Goal: Transaction & Acquisition: Purchase product/service

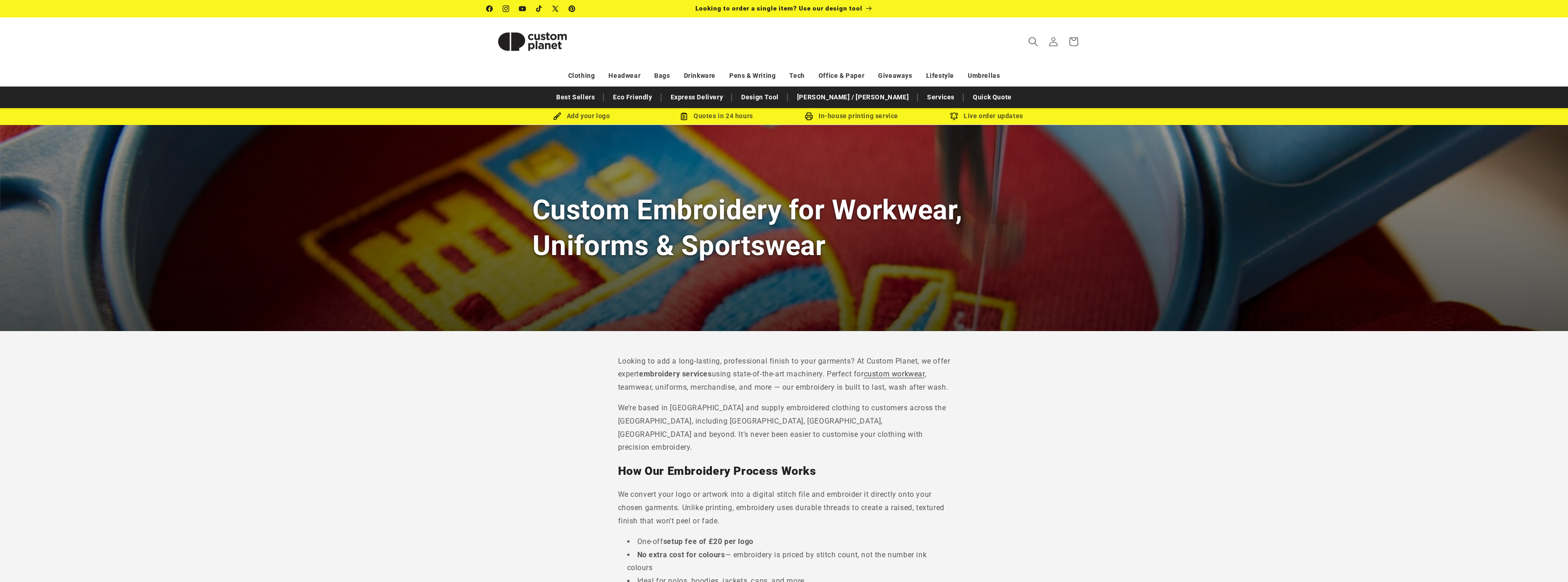
click at [1036, 43] on icon "Search" at bounding box center [1033, 42] width 10 height 10
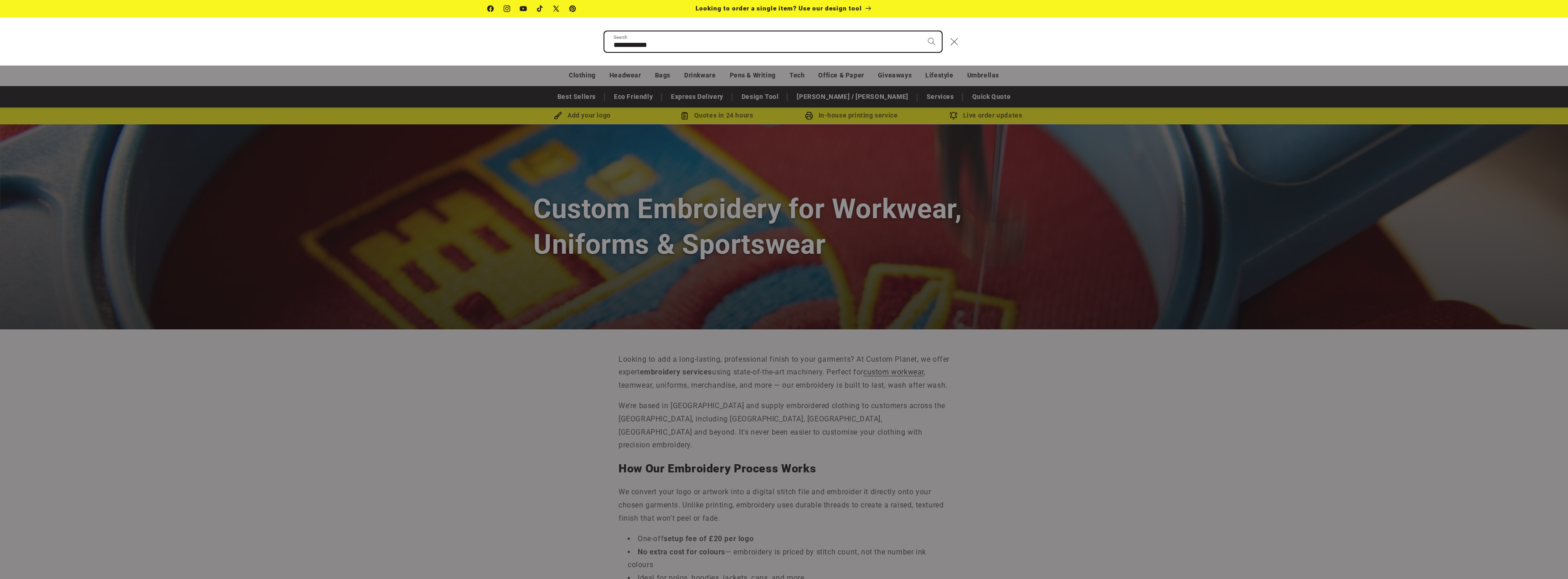
type input "**********"
click at [922, 32] on button "Search" at bounding box center [931, 41] width 20 height 20
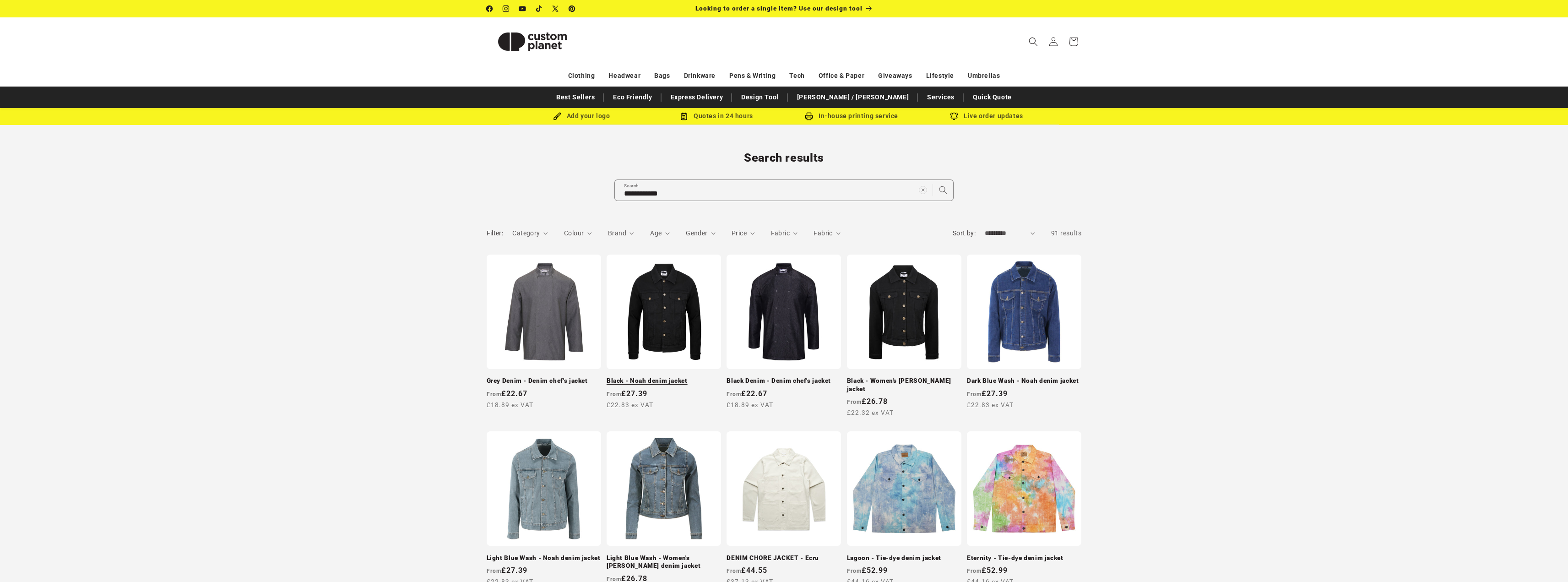
click at [670, 377] on link "Black - Noah denim jacket" at bounding box center [663, 380] width 114 height 8
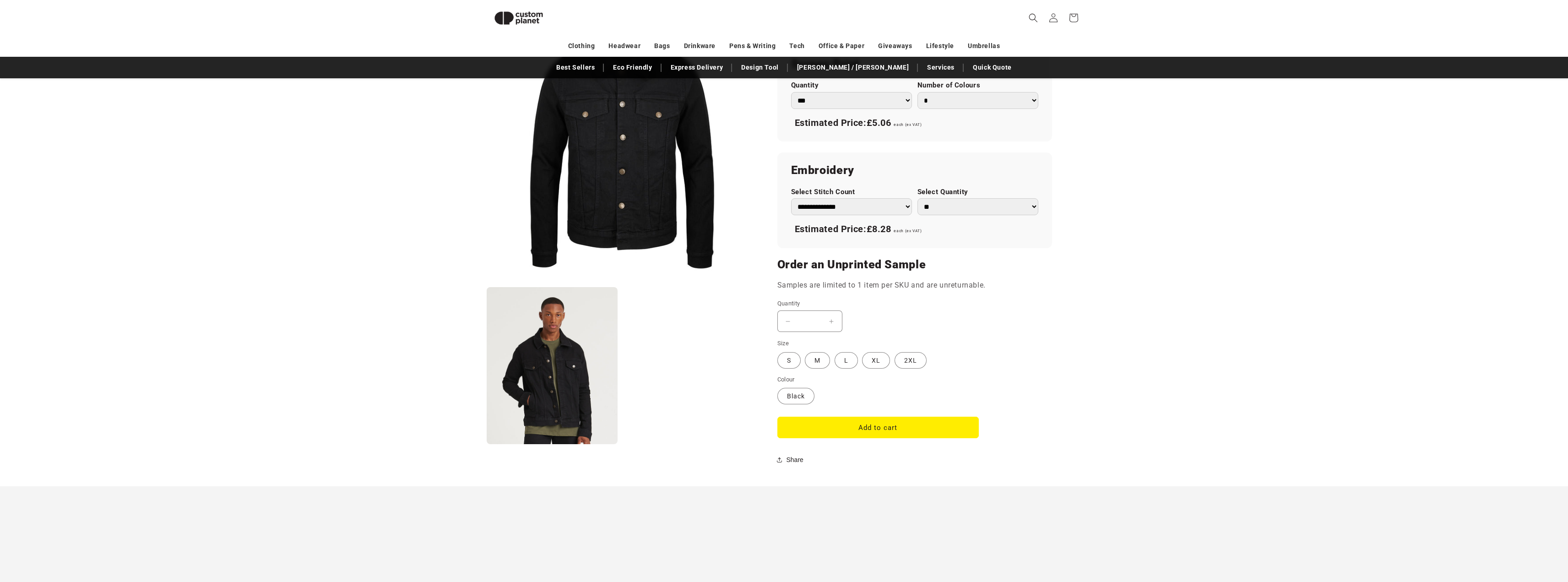
scroll to position [537, 0]
click at [817, 355] on label "M Variant sold out or unavailable" at bounding box center [817, 357] width 25 height 17
click at [859, 355] on fieldset "Size S Variant sold out or unavailable M Variant sold out or unavailable L Vari…" at bounding box center [878, 351] width 201 height 31
click at [880, 358] on label "XL Variant sold out or unavailable" at bounding box center [876, 357] width 28 height 17
click at [921, 355] on label "2XL Variant sold out or unavailable" at bounding box center [910, 357] width 32 height 17
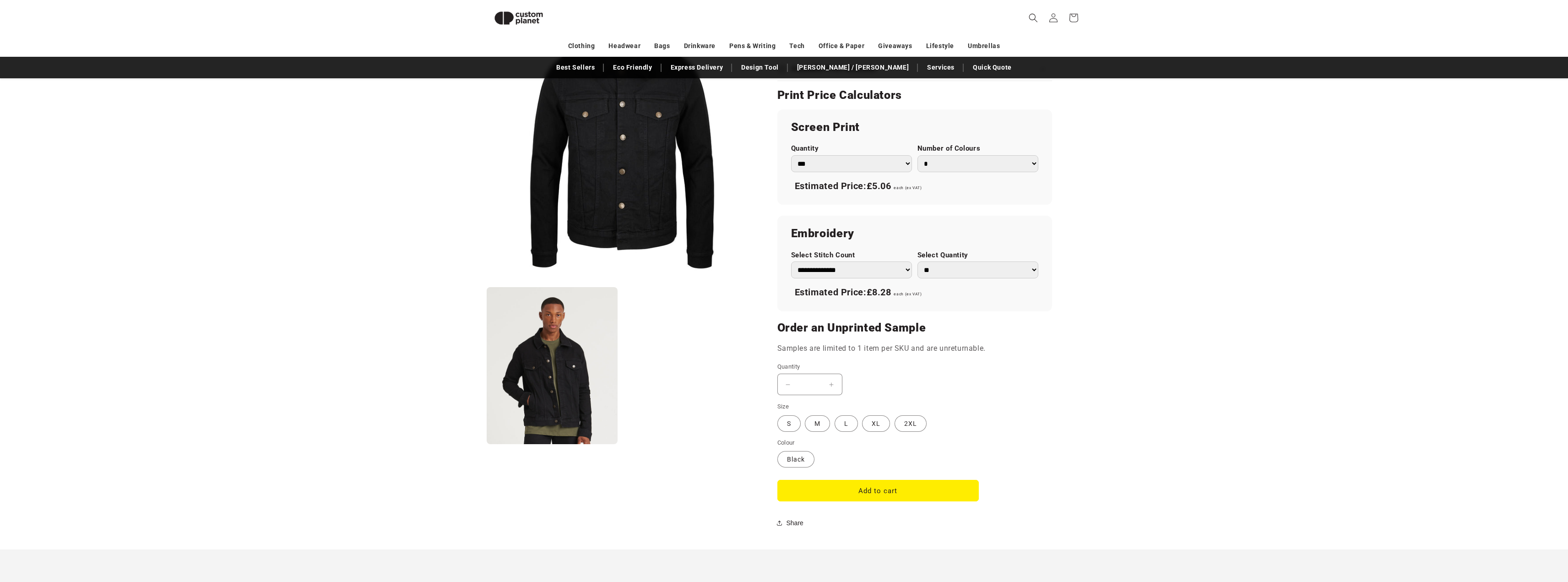
scroll to position [308, 0]
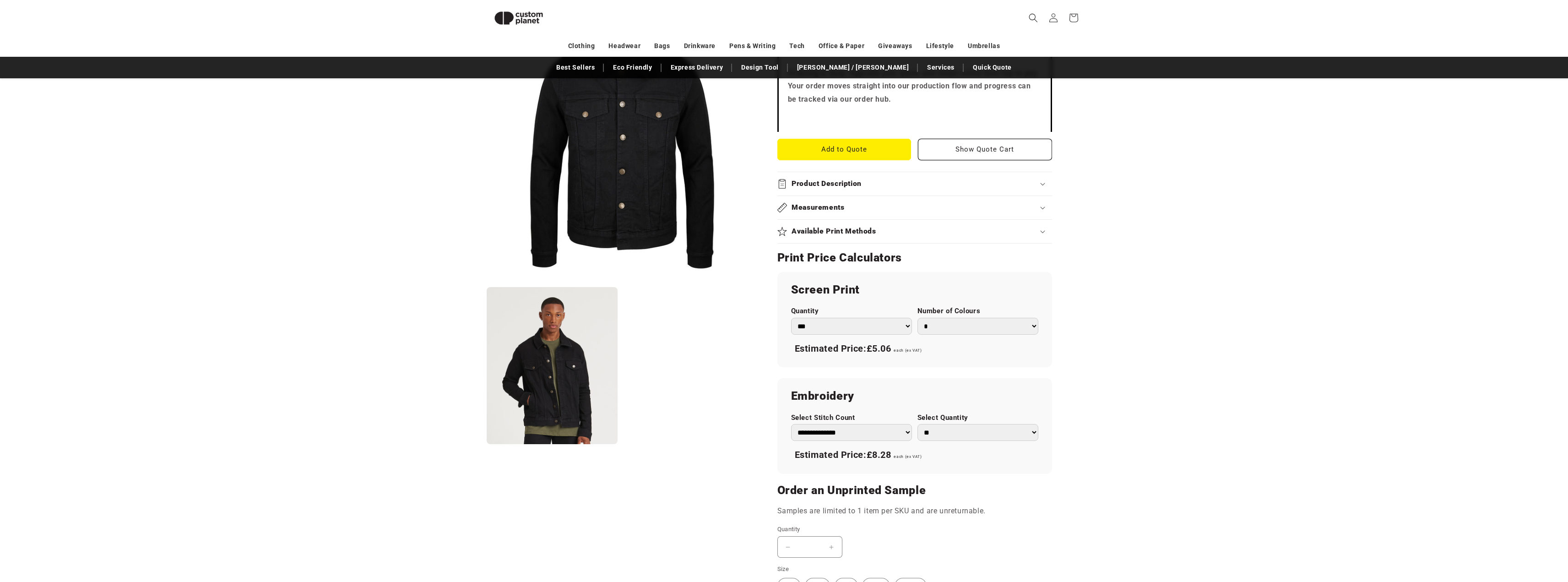
click at [907, 431] on select "**********" at bounding box center [852, 432] width 121 height 17
click at [962, 429] on select "** ** *** *** *** **** **** ****" at bounding box center [978, 432] width 121 height 17
click at [1175, 372] on product-info "Skip to product information Open media 1 in modal Open media 2 in modal NaN / o…" at bounding box center [784, 258] width 1568 height 908
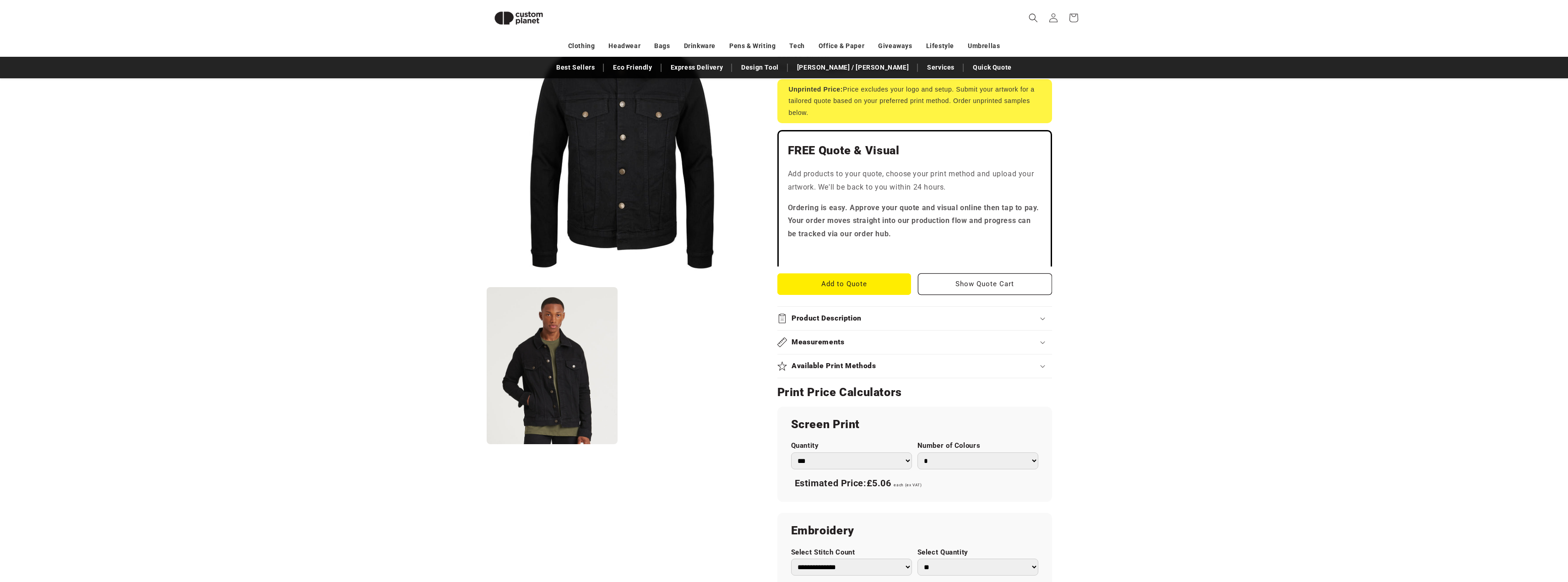
scroll to position [171, 0]
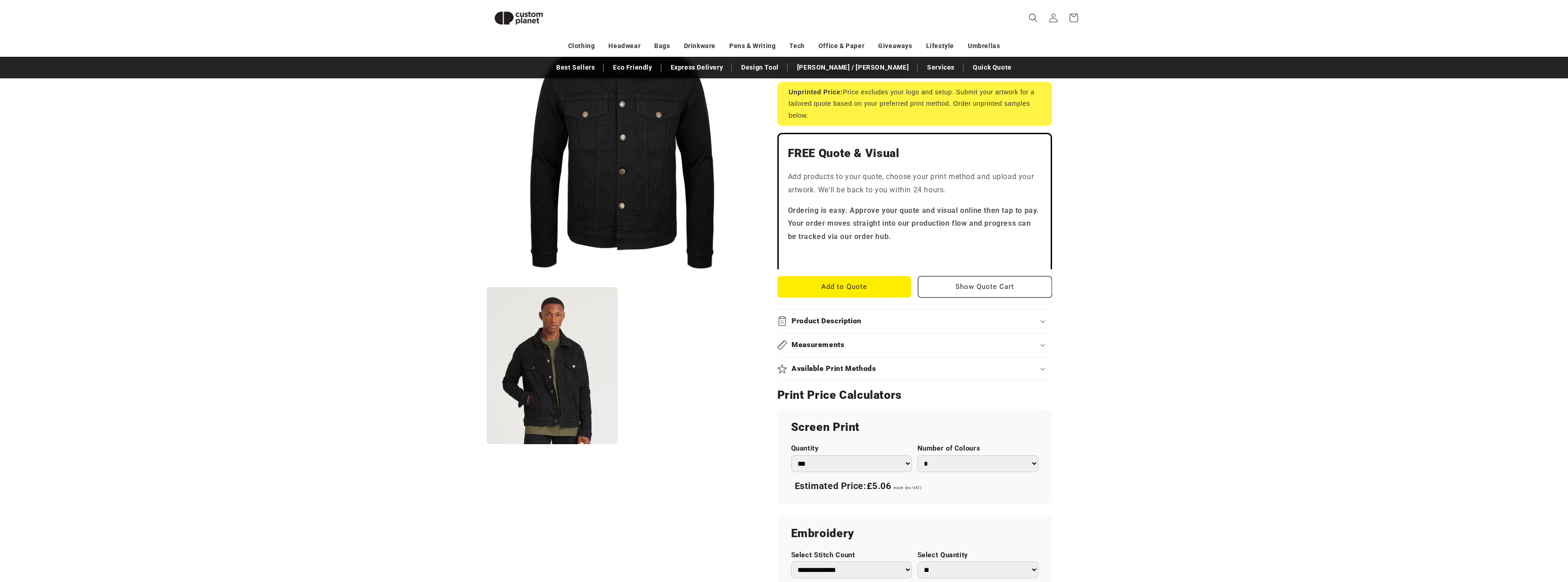
click at [880, 369] on div "Available Print Methods" at bounding box center [915, 369] width 274 height 10
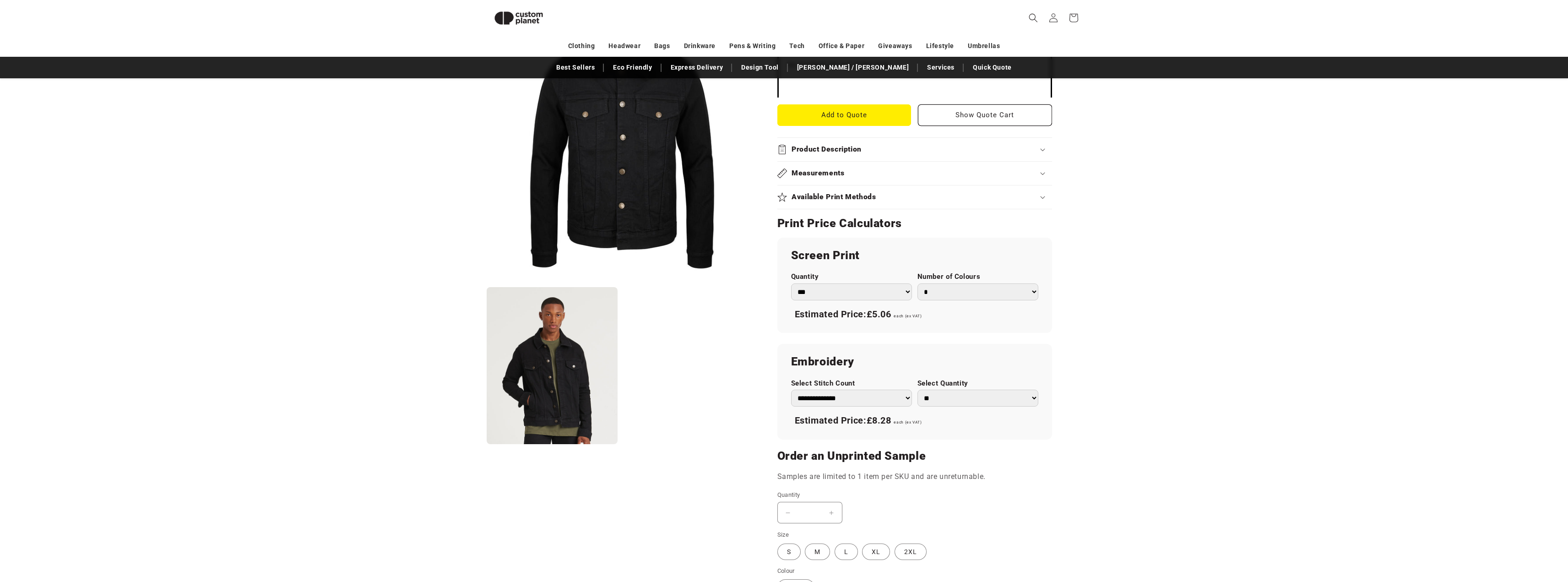
scroll to position [354, 0]
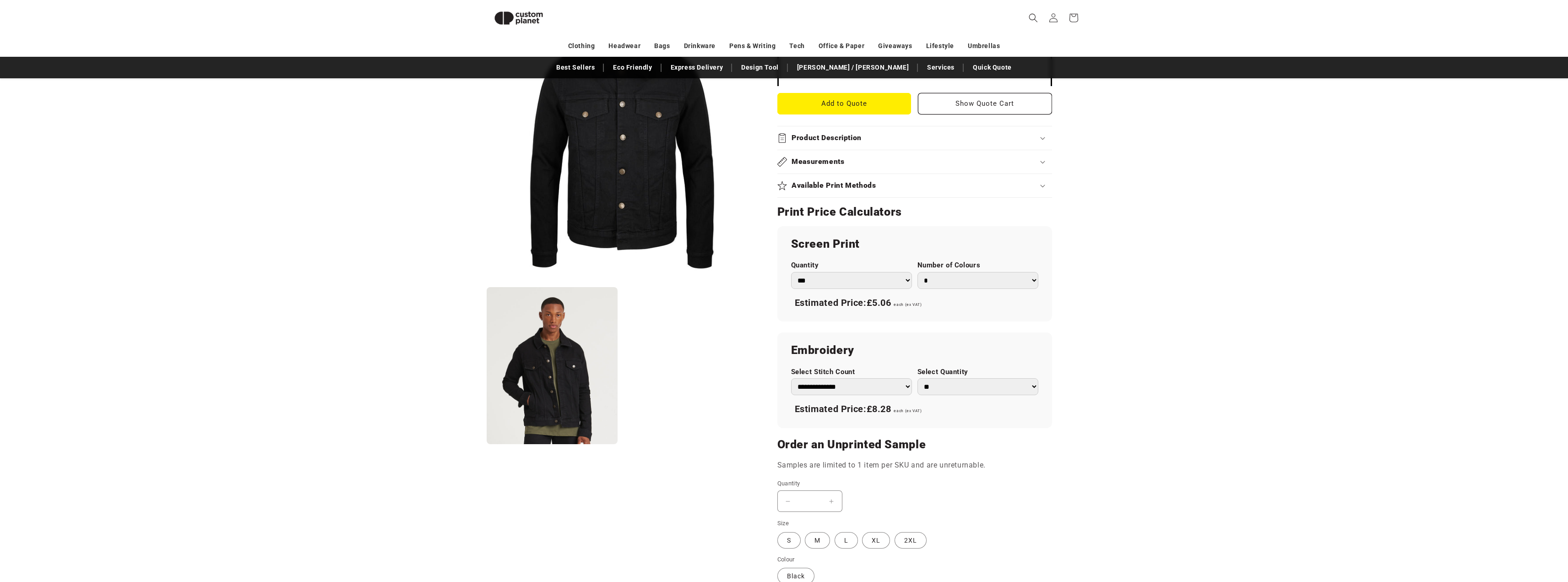
click at [910, 190] on div "Available Print Methods" at bounding box center [915, 186] width 274 height 10
click at [1042, 190] on div "Available Print Methods" at bounding box center [915, 186] width 274 height 10
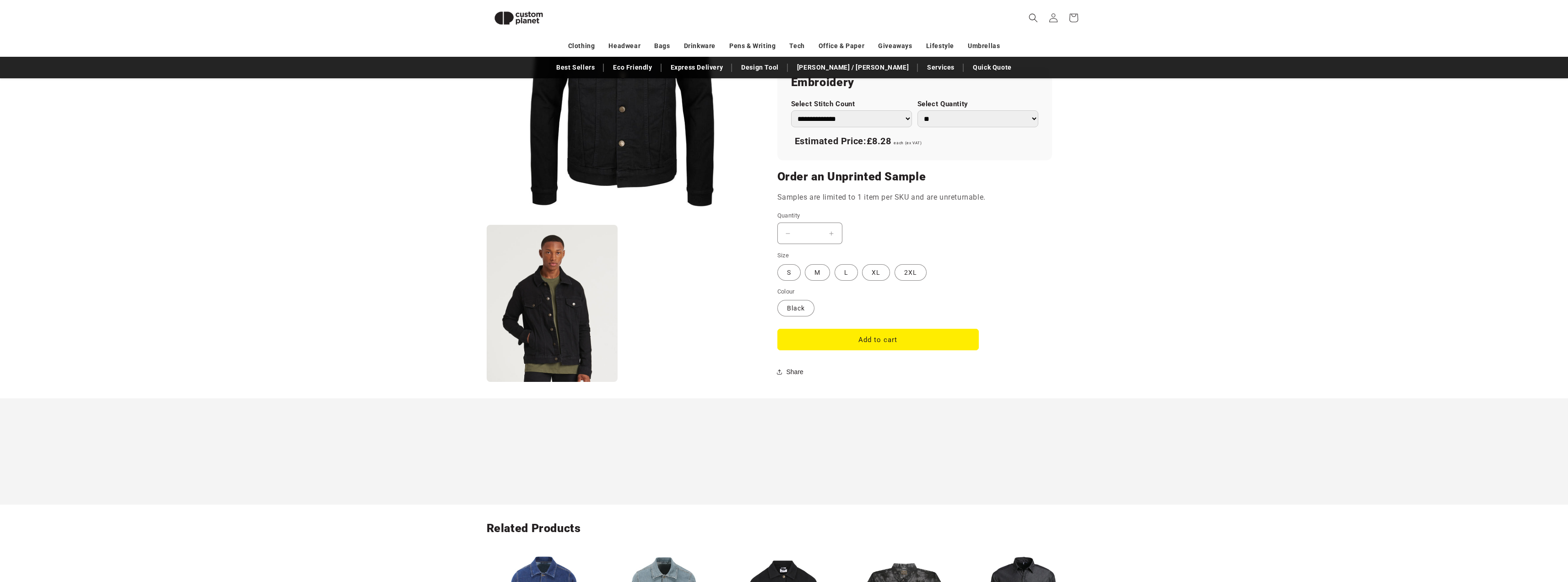
scroll to position [858, 0]
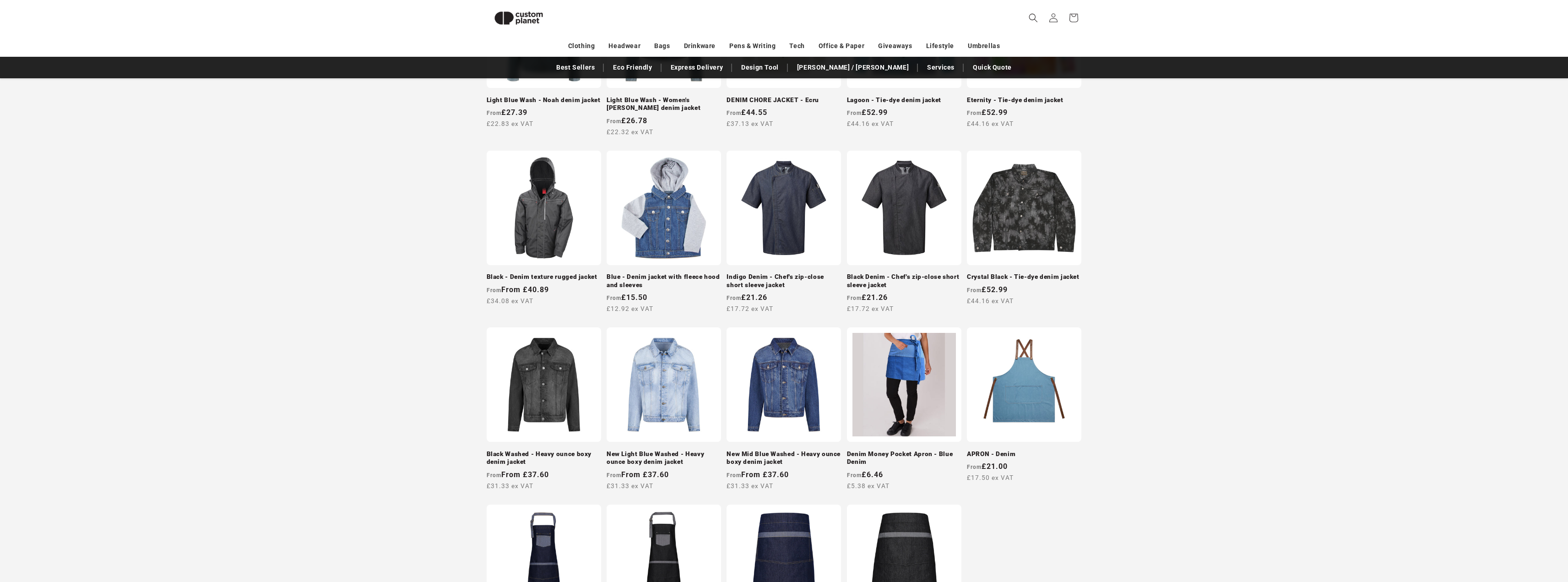
scroll to position [674, 0]
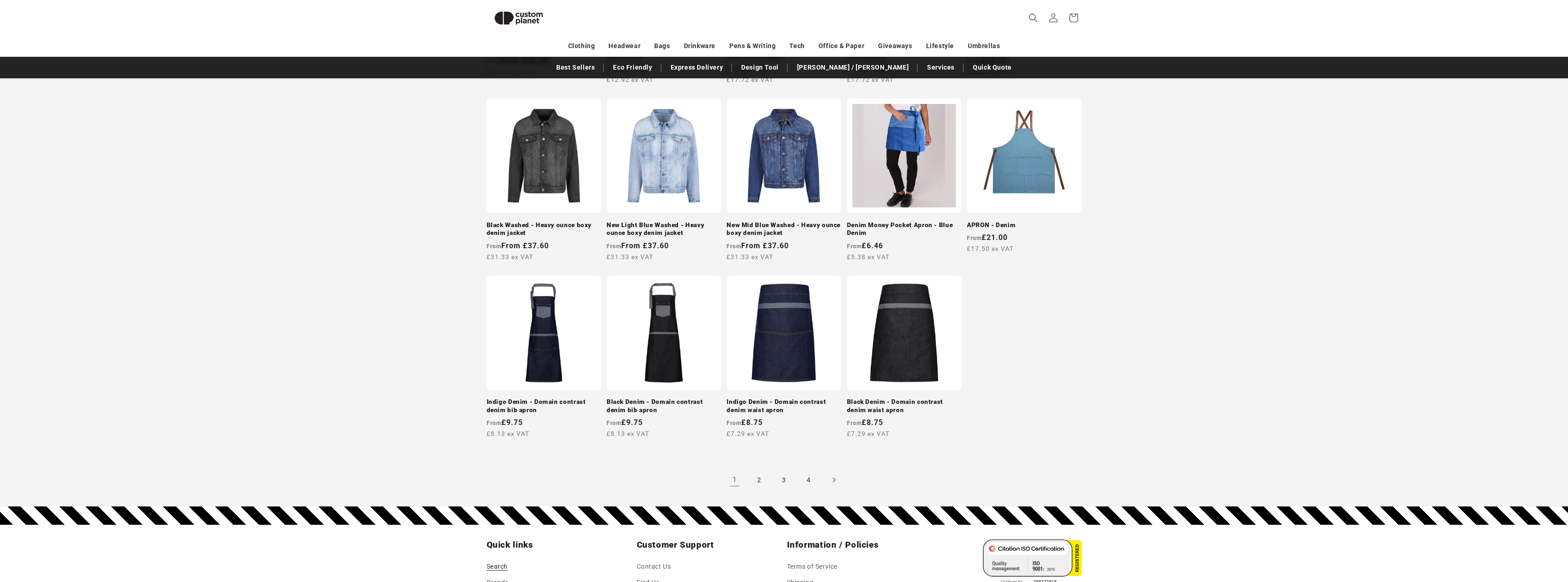
click at [832, 475] on icon "Next page" at bounding box center [833, 480] width 2 height 10
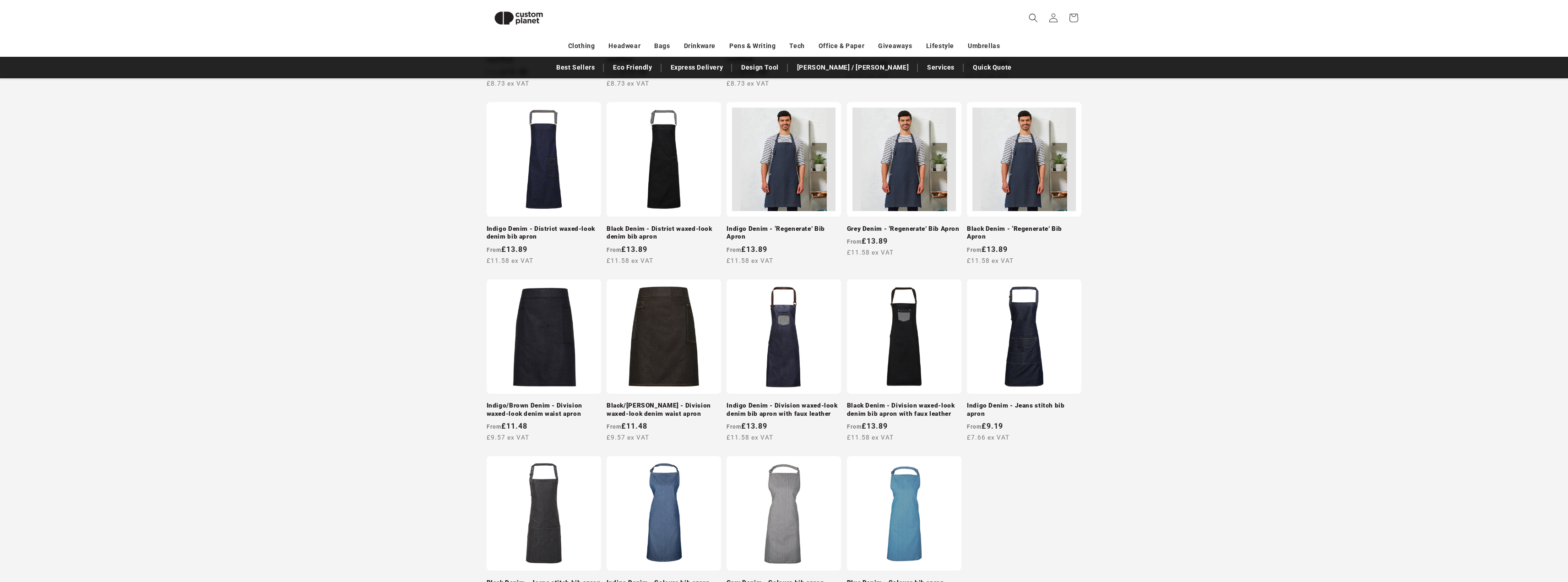
scroll to position [776, 0]
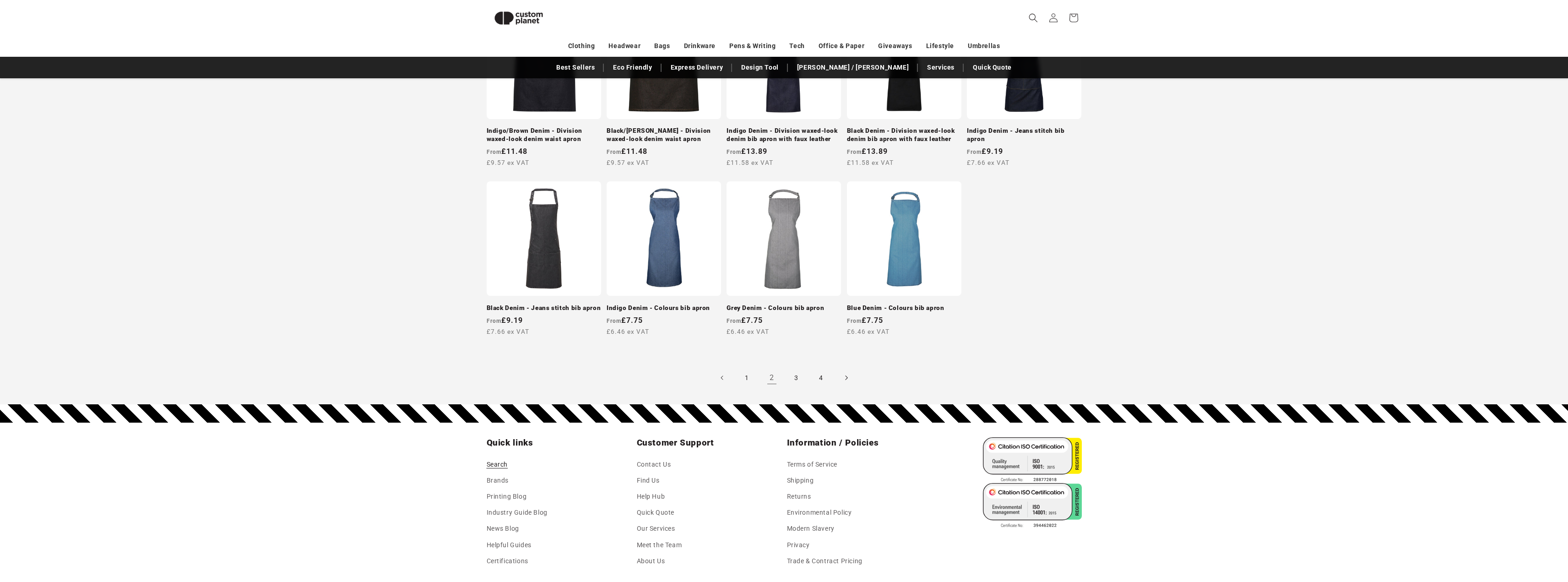
click at [845, 378] on icon "Next page" at bounding box center [846, 378] width 2 height 10
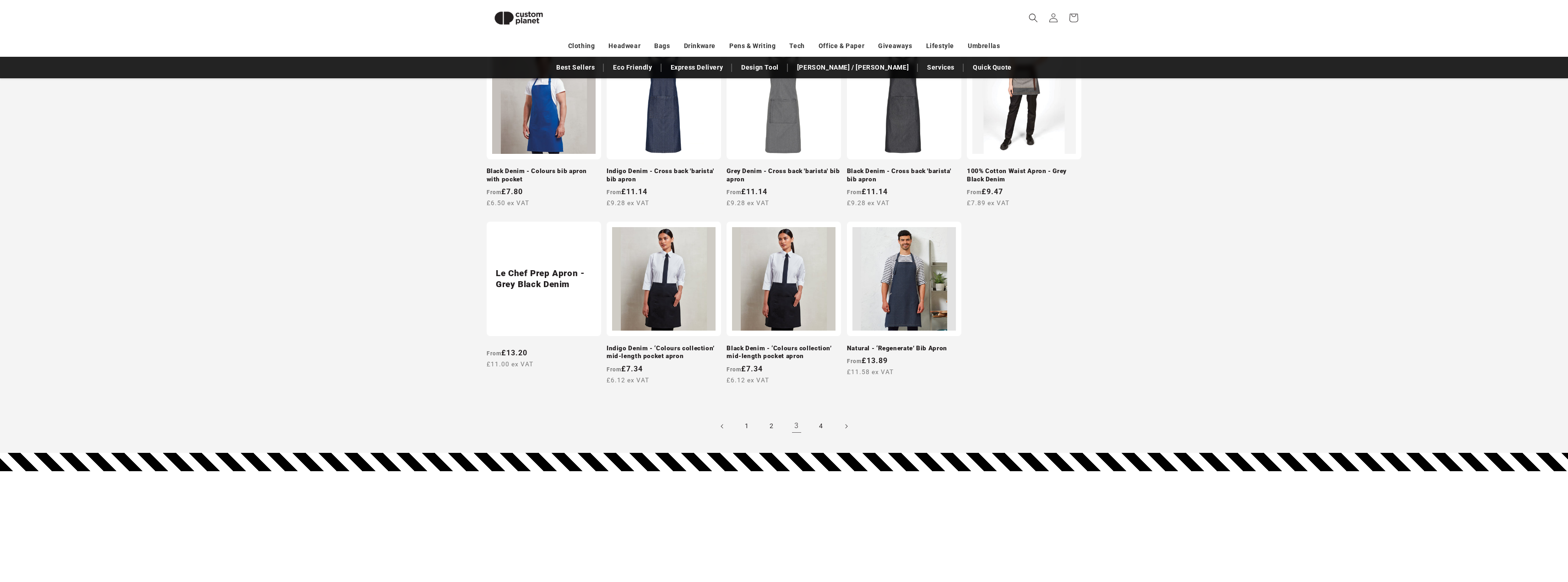
scroll to position [824, 0]
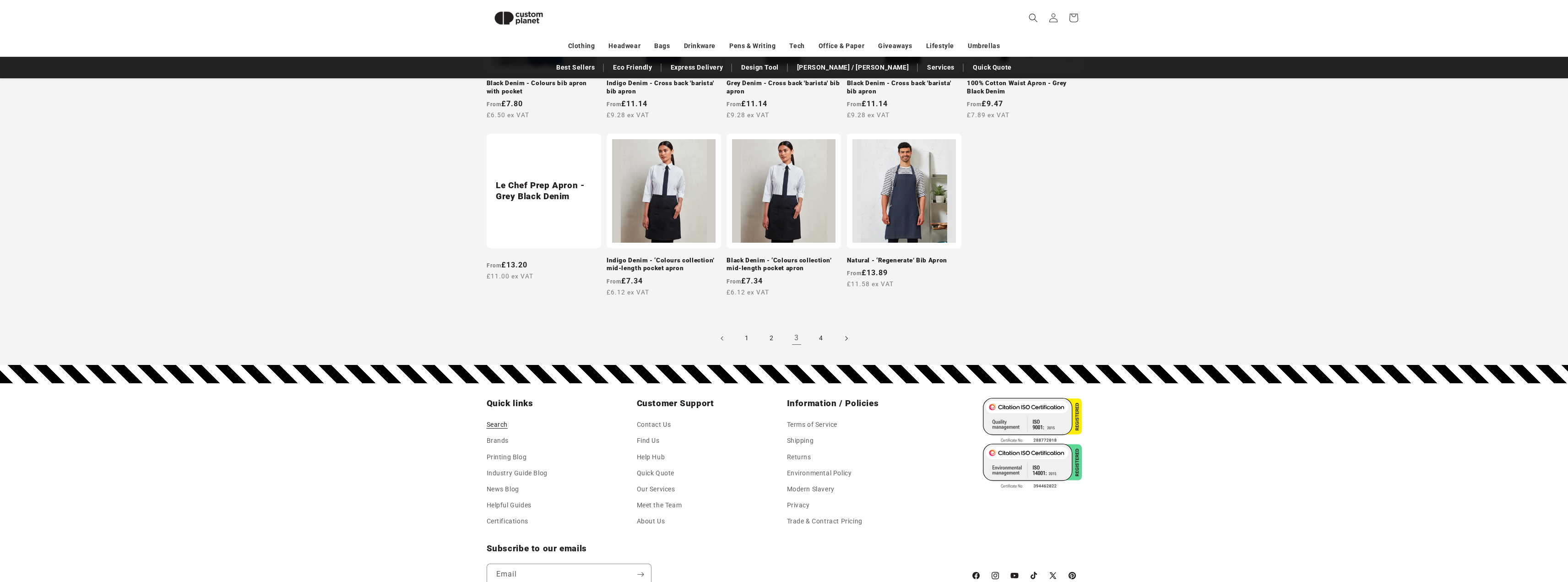
click at [845, 336] on icon "Next page" at bounding box center [846, 338] width 2 height 10
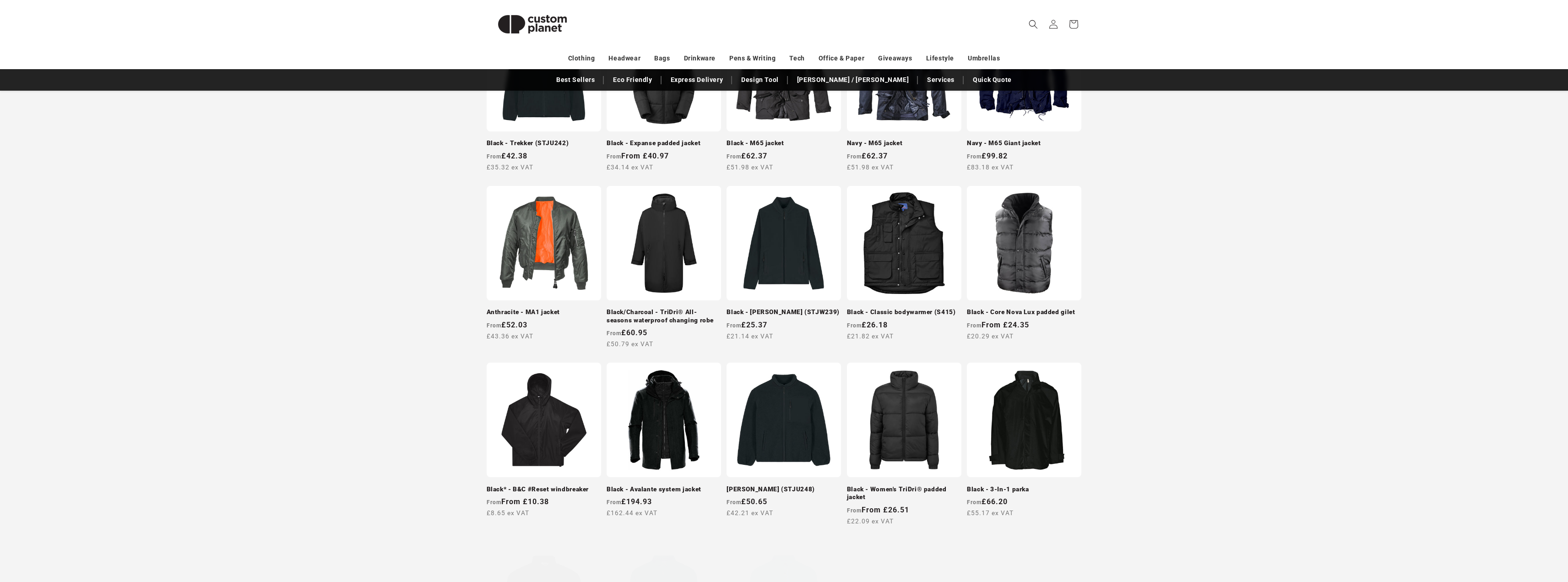
scroll to position [273, 0]
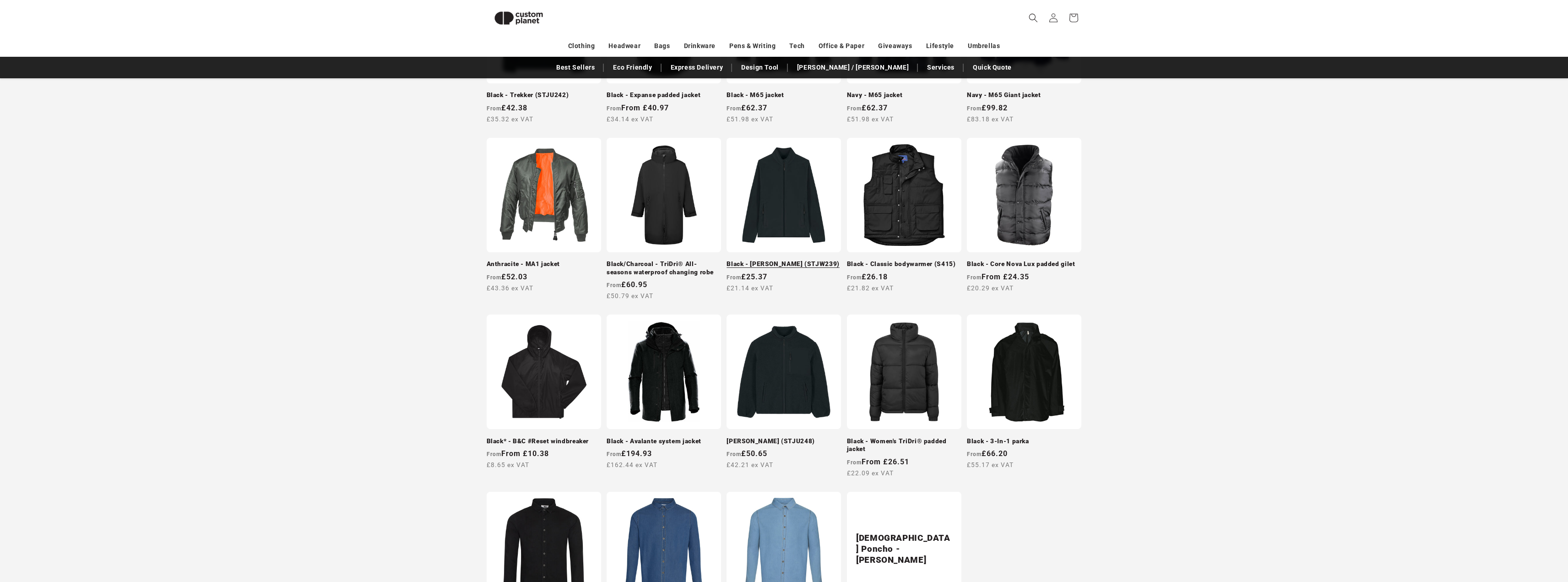
click at [812, 260] on link "Black - [PERSON_NAME] (STJW239)" at bounding box center [783, 263] width 114 height 8
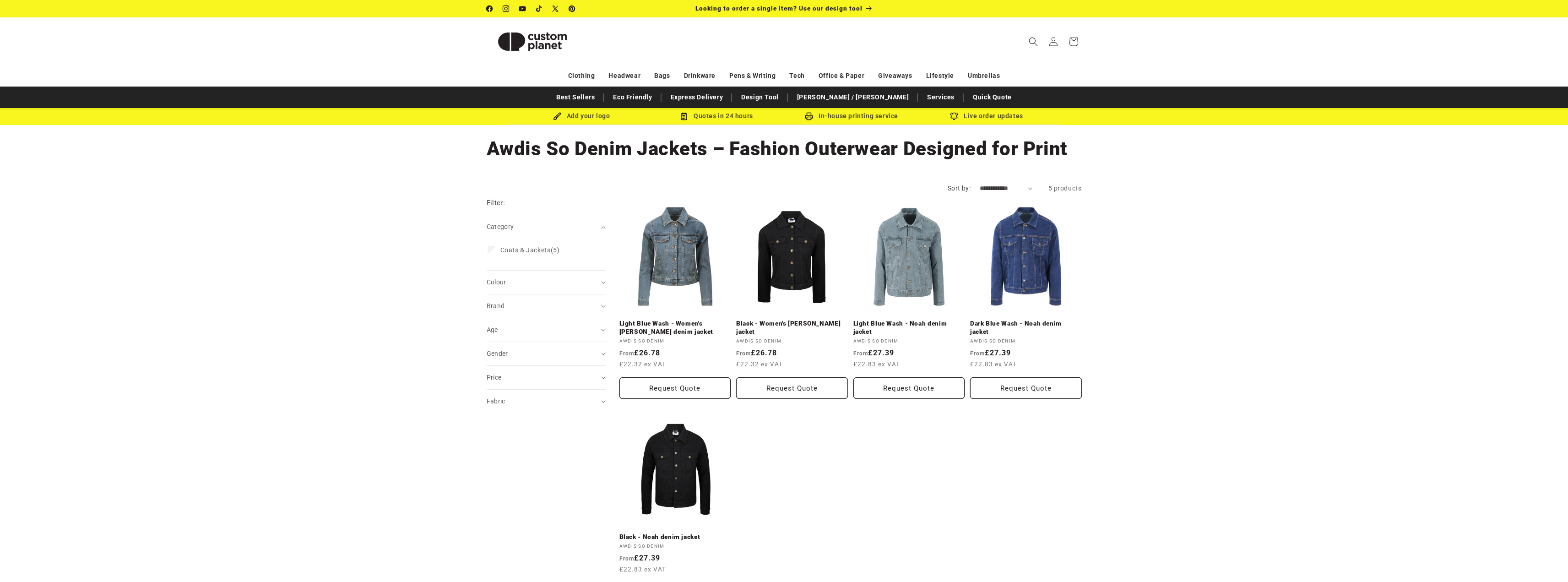
click at [1295, 251] on div "**********" at bounding box center [784, 398] width 1568 height 452
click at [683, 533] on link "Black - Noah denim jacket" at bounding box center [675, 537] width 112 height 8
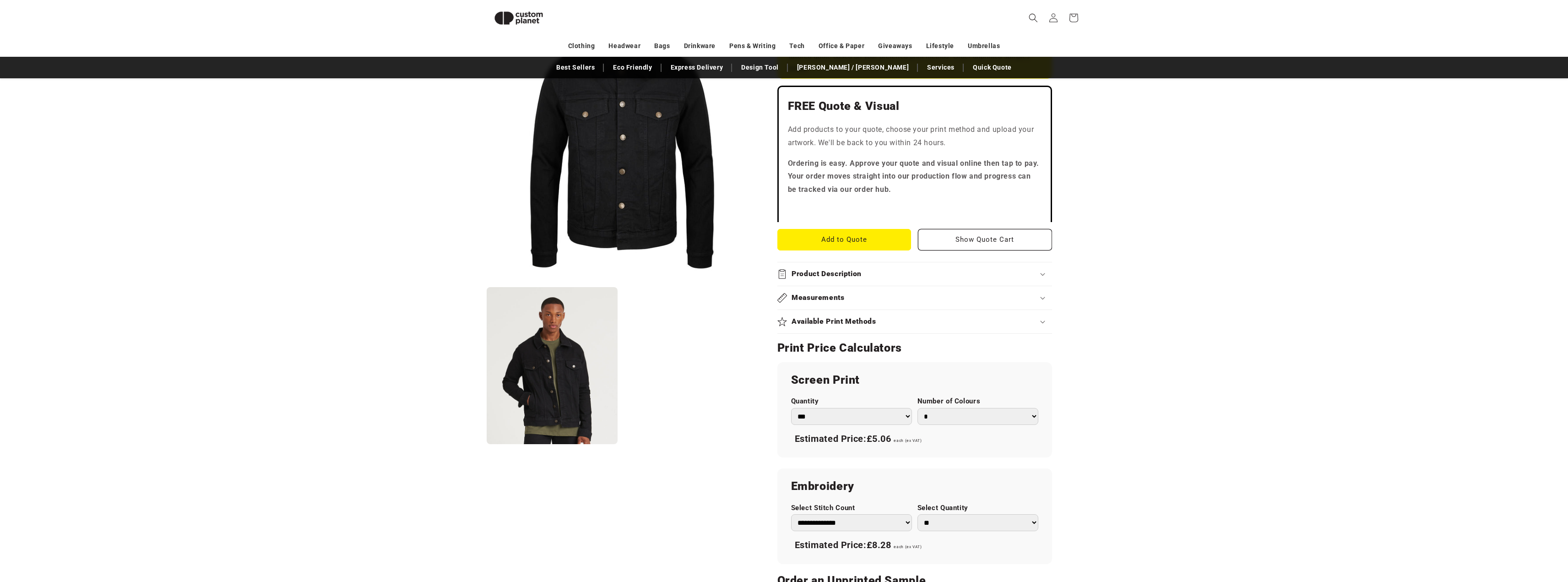
scroll to position [216, 0]
click at [870, 279] on div "Product Description" at bounding box center [915, 276] width 274 height 10
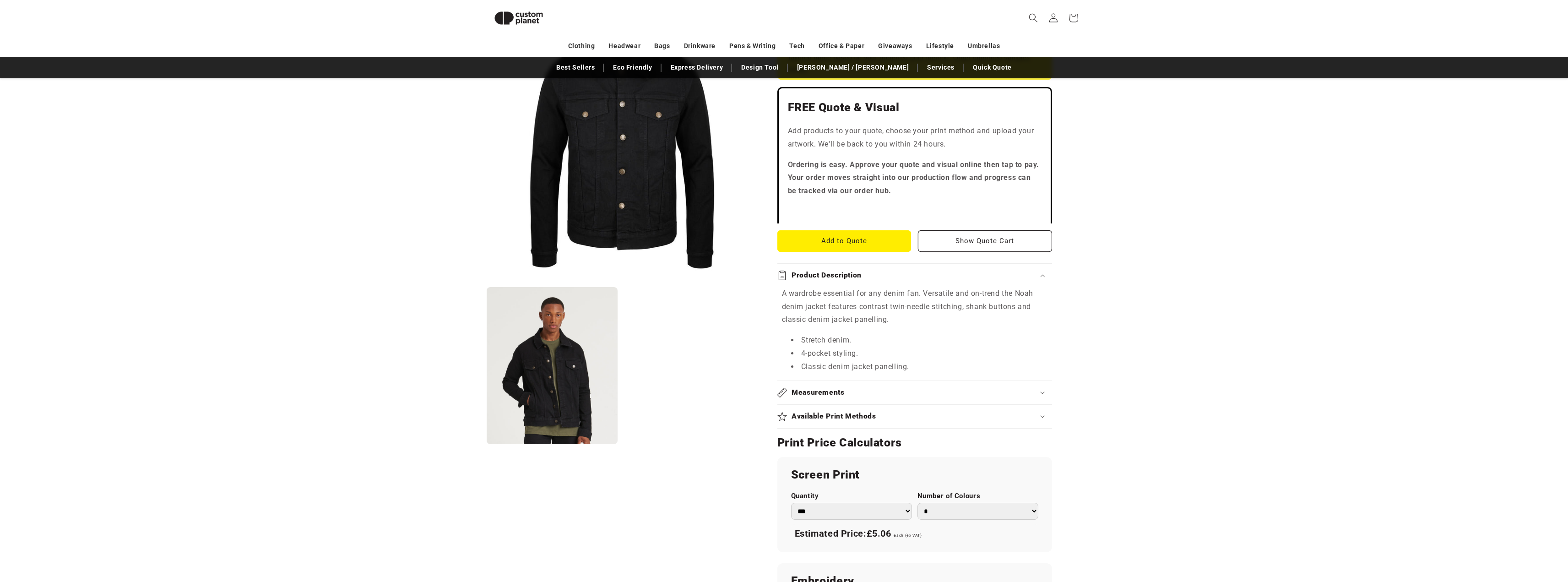
scroll to position [354, 0]
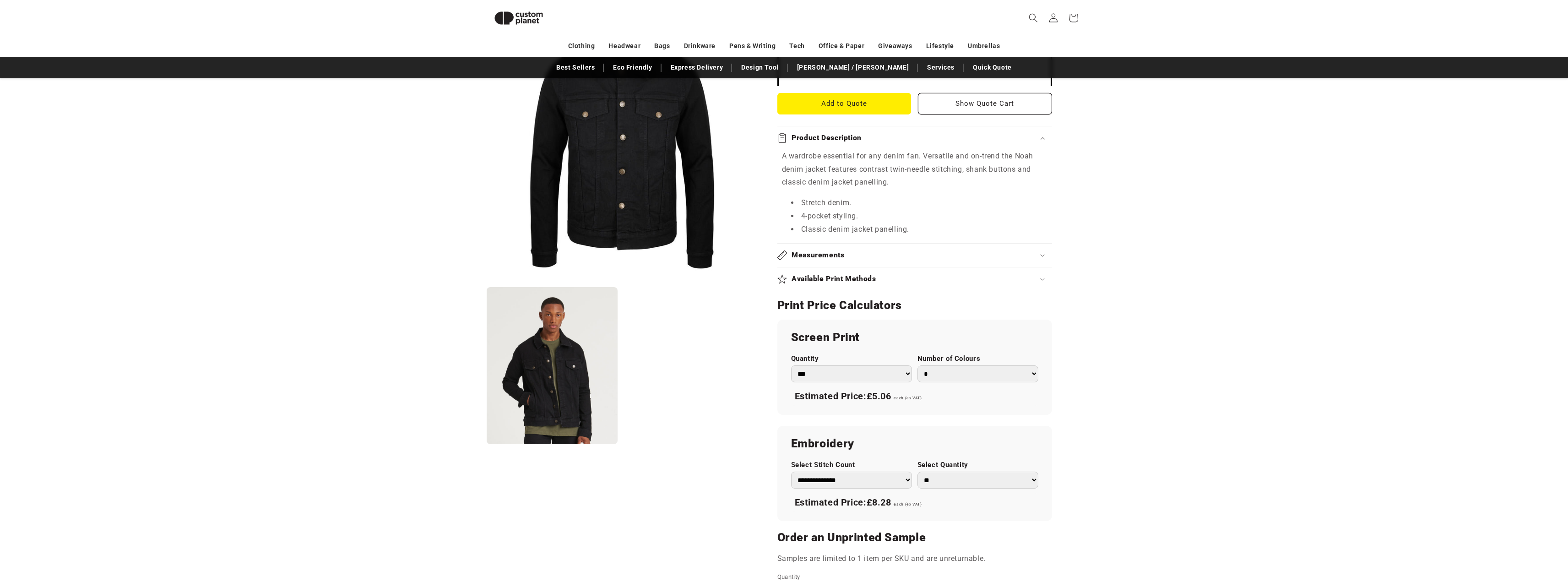
click at [845, 277] on h2 "Available Print Methods" at bounding box center [834, 279] width 85 height 10
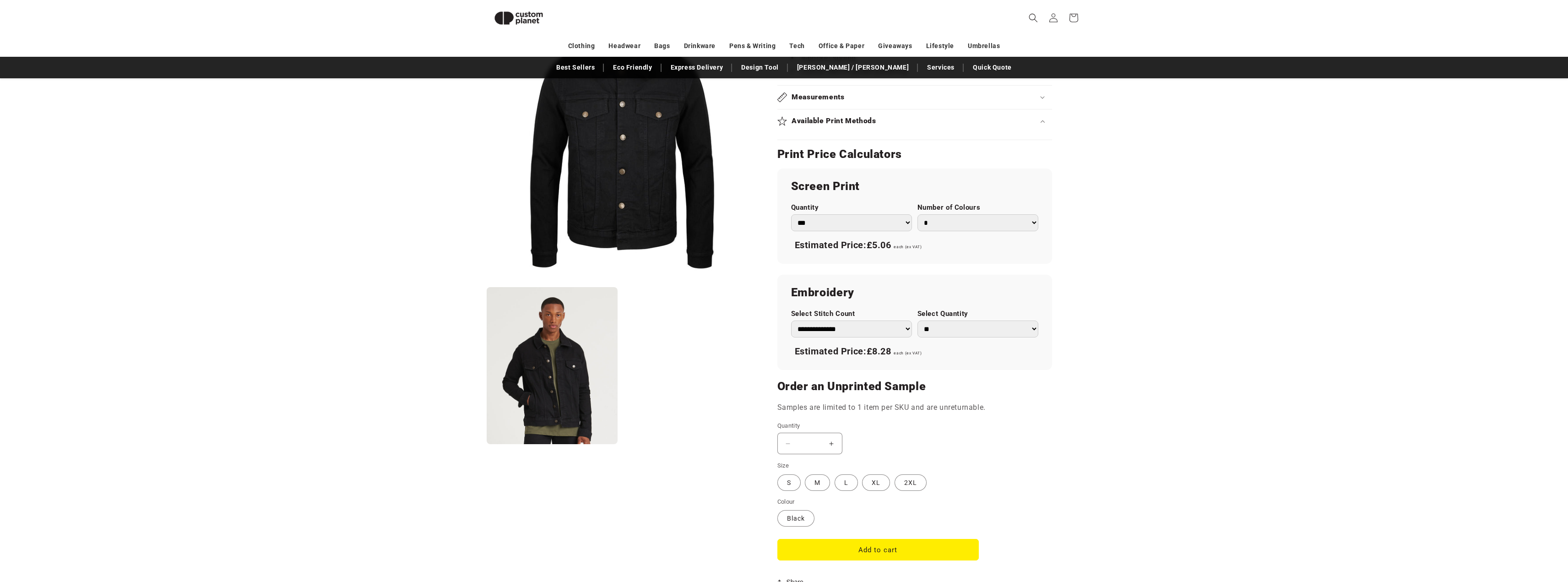
scroll to position [537, 0]
